Goal: Task Accomplishment & Management: Complete application form

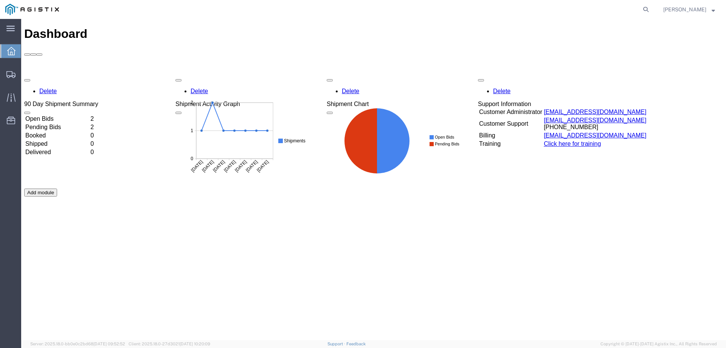
click at [89, 115] on td "Open Bids" at bounding box center [57, 119] width 64 height 8
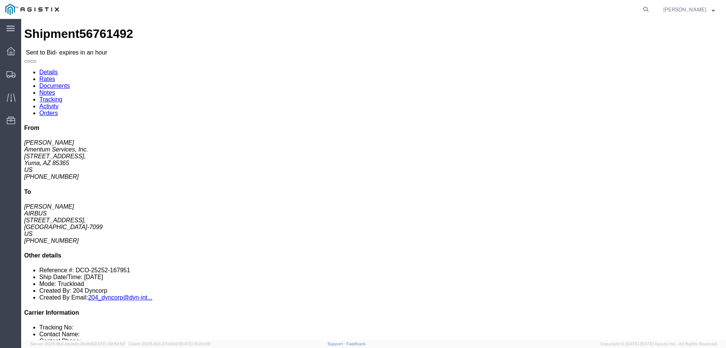
drag, startPoint x: 378, startPoint y: 73, endPoint x: 282, endPoint y: 58, distance: 97.3
click div "Pickup & Delivery Dates [DATE] 14:00 - [DATE] 17:00 Edit Date and Time Pickup D…"
copy div "Pickup & Delivery Dates [DATE] 14:00 - [DATE] 17:00"
click address "Amentum Services, Inc. ([PERSON_NAME]) CBP_Yuma, AZ_YUM [STREET_ADDRESS] [PHONE…"
drag, startPoint x: 47, startPoint y: 101, endPoint x: 7, endPoint y: 62, distance: 55.9
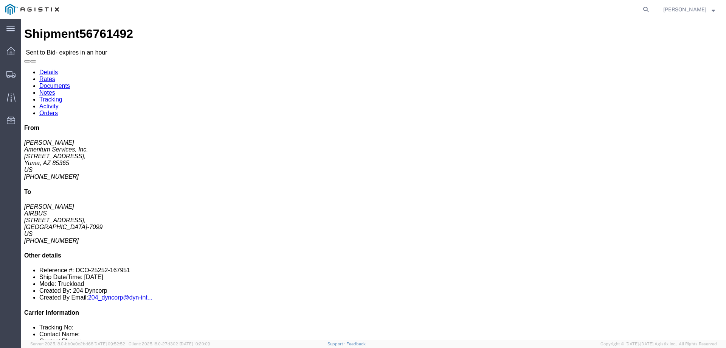
click div "Ship From Amentum Services, Inc. ([PERSON_NAME]) CBP_Yuma, AZ_YUM [STREET_ADDRE…"
copy div "Ship From Amentum Services, Inc. ([PERSON_NAME]) CBP_Yuma, AZ_YUM [STREET_ADDRE…"
click address "AIRBUS ([PERSON_NAME]) [STREET_ADDRESS] [PHONE_NUMBER]"
drag, startPoint x: 226, startPoint y: 96, endPoint x: 146, endPoint y: 61, distance: 87.9
click div "Ship To AIRBUS ([PERSON_NAME]) [STREET_ADDRESS] [PHONE_NUMBER]"
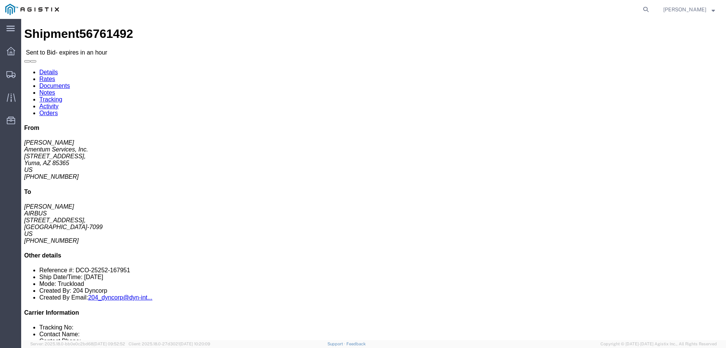
copy div "Ship To AIRBUS ([PERSON_NAME]) [STREET_ADDRESS]"
click div "Ship From Amentum Services, Inc. ([PERSON_NAME]) CBP_Yuma, [GEOGRAPHIC_DATA] [S…"
click button "button"
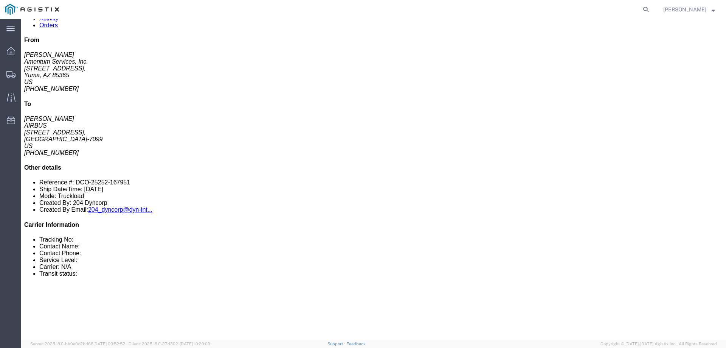
scroll to position [113, 0]
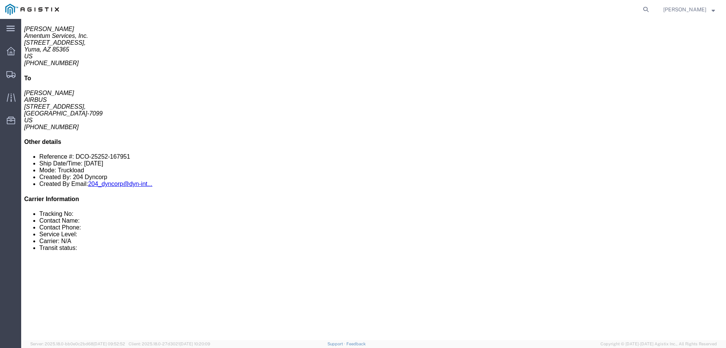
drag, startPoint x: 125, startPoint y: 169, endPoint x: 18, endPoint y: 138, distance: 111.0
click div "1 Crate(s) Total weight: 345.00 LBS Dimensions: L 193.00 x W 25.00 x H 24.00 IN…"
copy div "1 Crate(s) Total weight: 345.00 LBS Dimensions: L 193.00 x W 25.00 x H 24.00 IN"
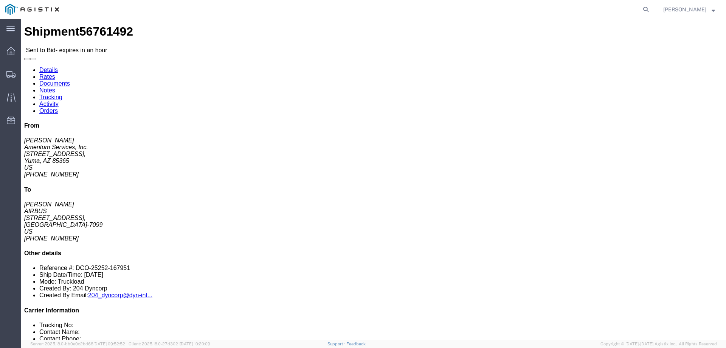
scroll to position [1, 0]
click link "Documents"
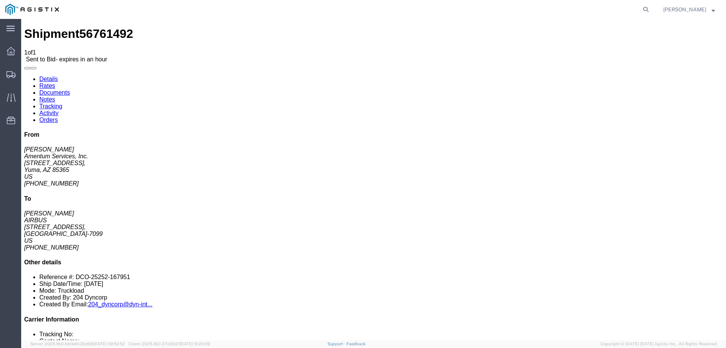
click at [55, 96] on link "Notes" at bounding box center [47, 99] width 16 height 6
click at [43, 76] on link "Details" at bounding box center [48, 79] width 19 height 6
click button "button"
click link "Enter / Modify Bid"
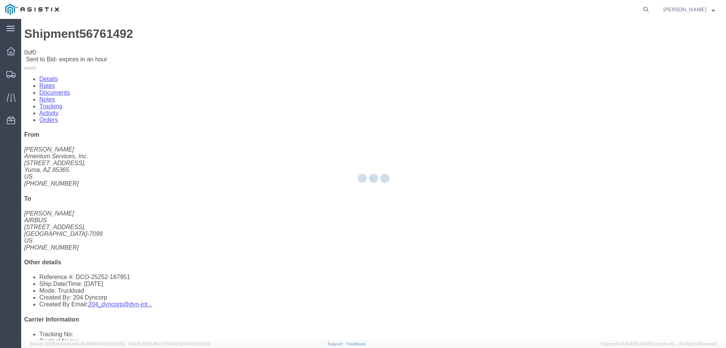
select select "23073"
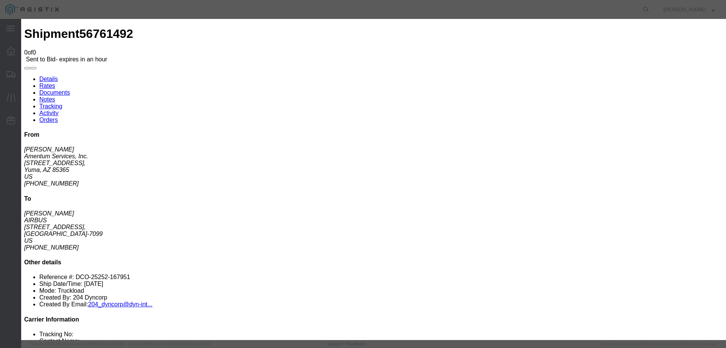
drag, startPoint x: 387, startPoint y: 70, endPoint x: 387, endPoint y: 74, distance: 3.9
click select "Select Air Ocean TL Standard 3 - 5 Day"
select select "42723"
click select "Select Air Ocean TL Standard 3 - 5 Day"
click div
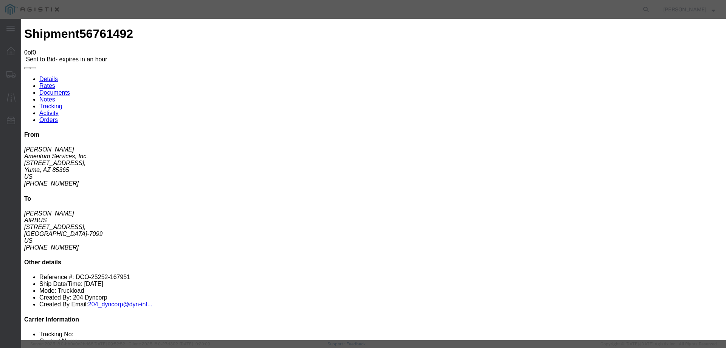
click input "text"
type input "56761492"
click select "Select Air Less than Truckload Multi-Leg Ocean Freight Rail Small Parcel Truckl…"
select select "TL"
click select "Select Air Less than Truckload Multi-Leg Ocean Freight Rail Small Parcel Truckl…"
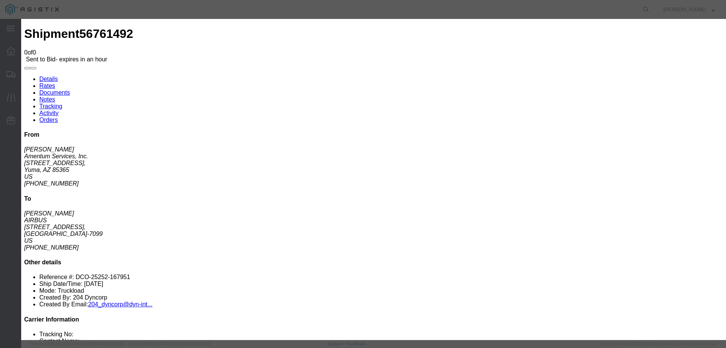
click div "Bid amount 1"
click input "number"
type input "2800"
click textarea
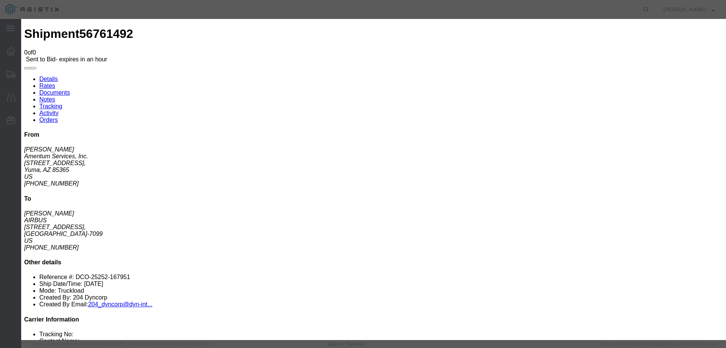
scroll to position [92, 0]
type textarea "FLATBED"
click button "Submit"
